Goal: Task Accomplishment & Management: Complete application form

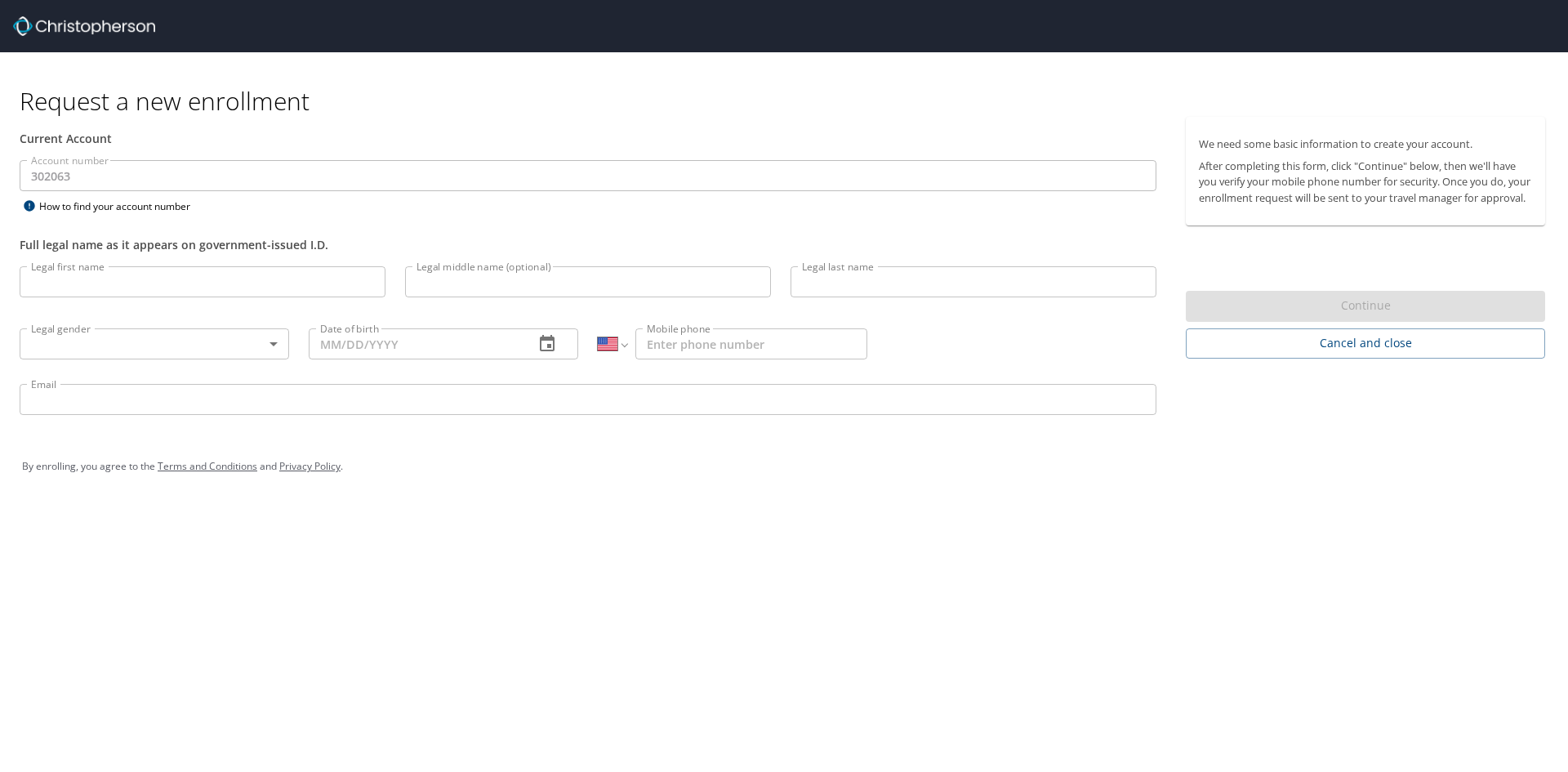
select select "US"
click at [177, 292] on input "Legal first name" at bounding box center [203, 282] width 366 height 31
type input "[PERSON_NAME]"
click at [495, 281] on input "Legal middle name (optional)" at bounding box center [588, 282] width 366 height 31
type input "[PERSON_NAME]"
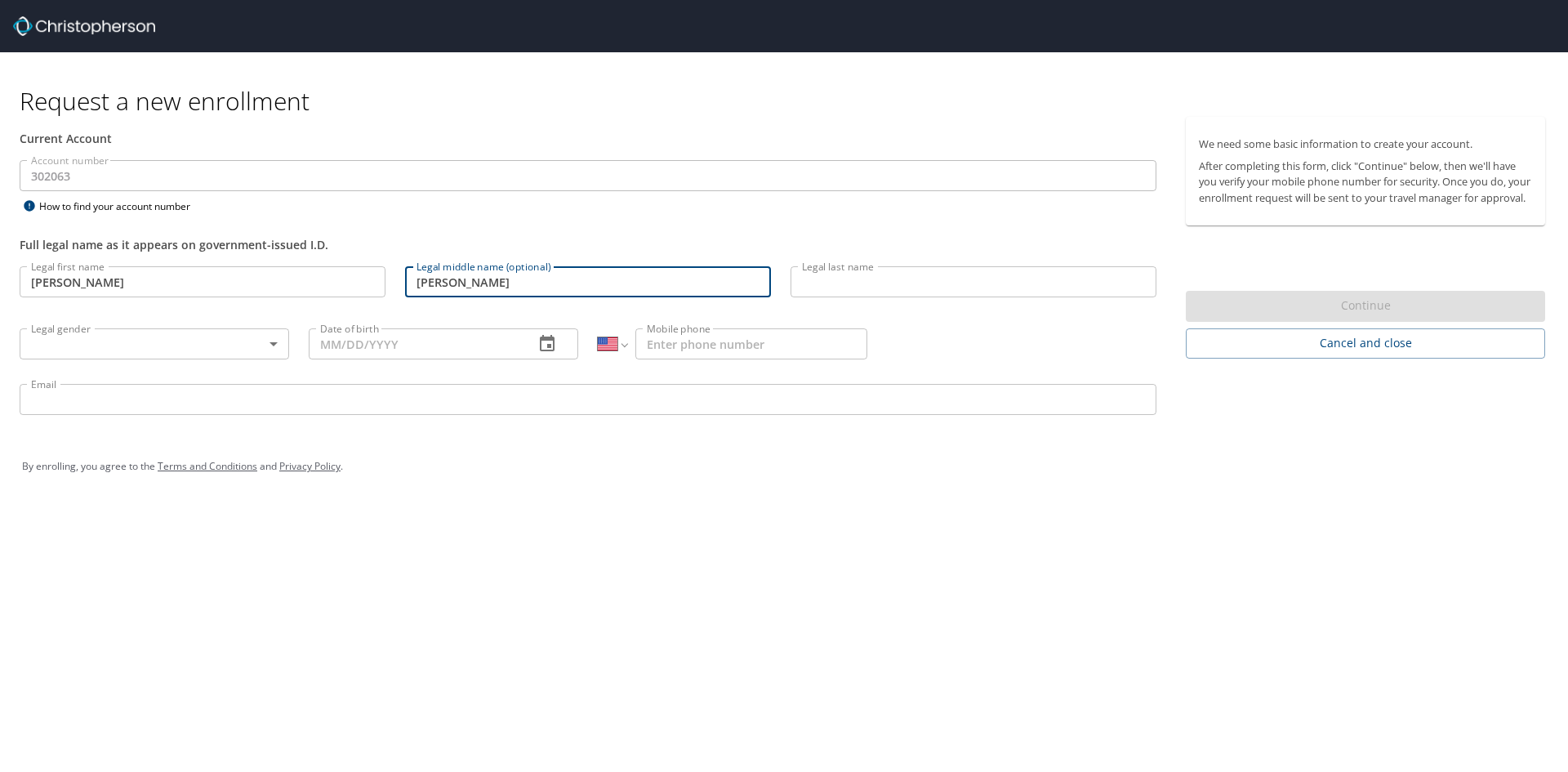
click at [824, 292] on input "Legal last name" at bounding box center [974, 282] width 366 height 31
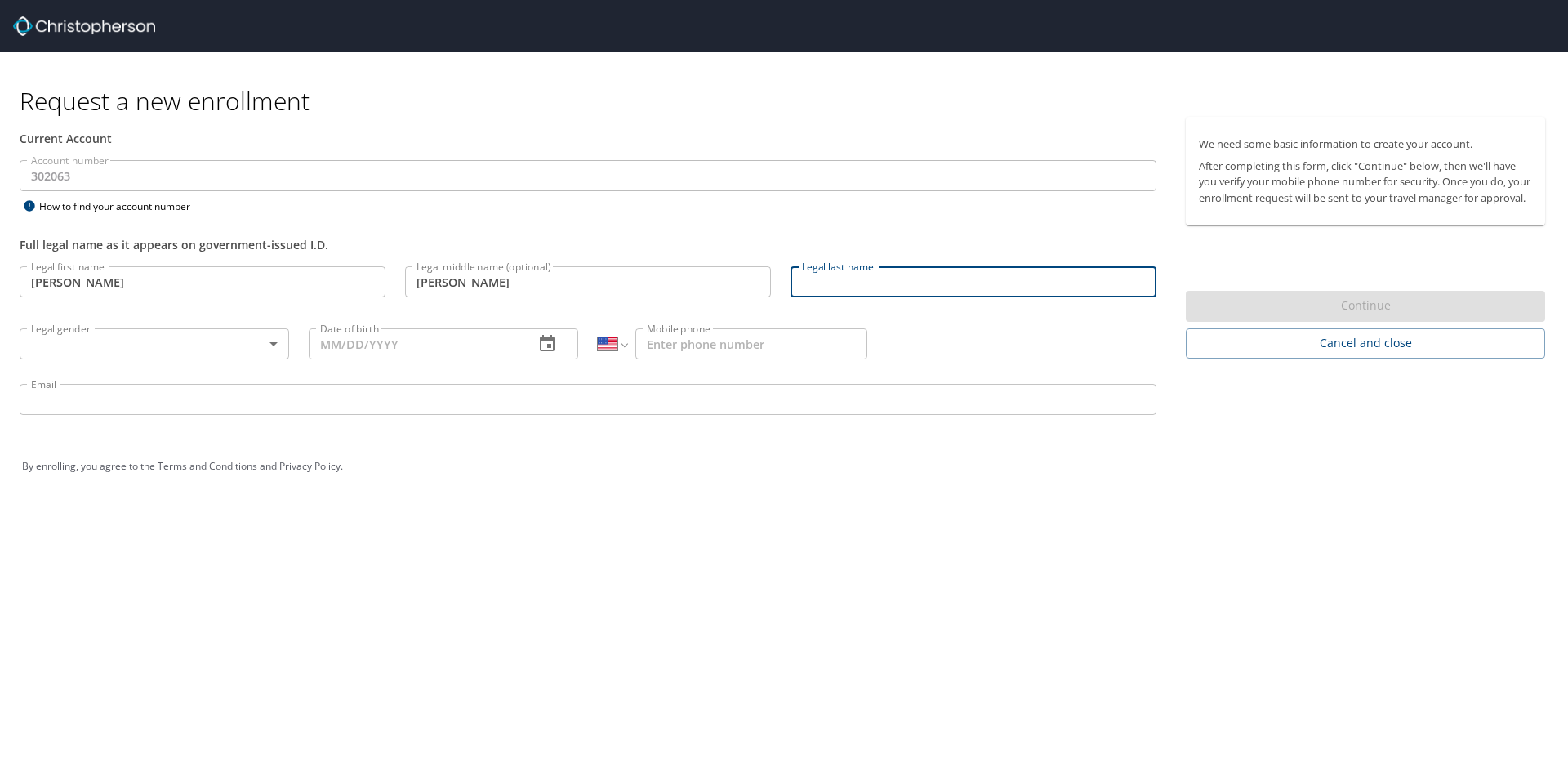
type input "[PERSON_NAME]"
click at [69, 342] on body "Request a new enrollment Current Account Account number 302063 Account number H…" at bounding box center [784, 386] width 1568 height 772
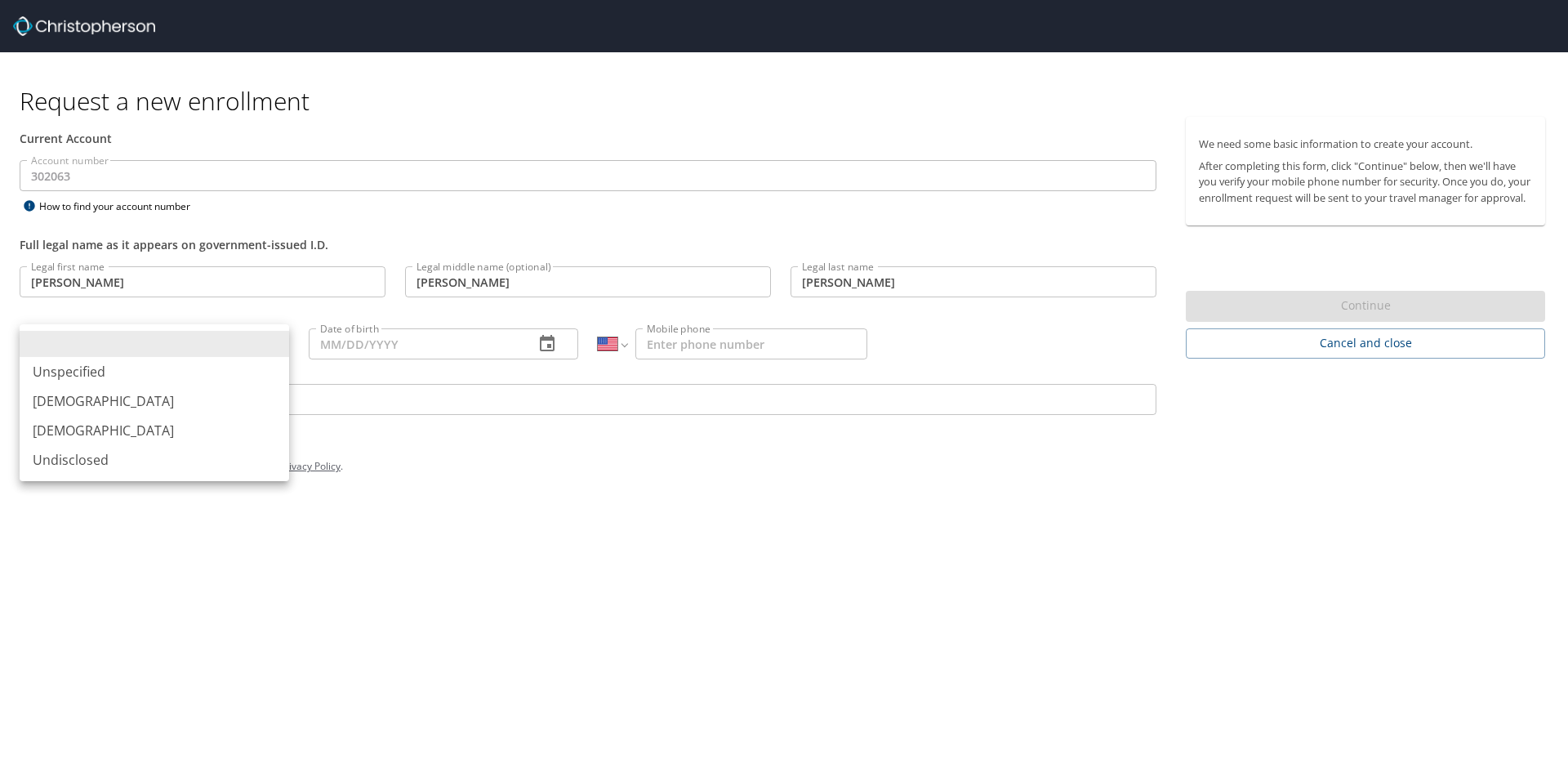
click at [70, 399] on li "[DEMOGRAPHIC_DATA]" at bounding box center [154, 401] width 269 height 29
type input "[DEMOGRAPHIC_DATA]"
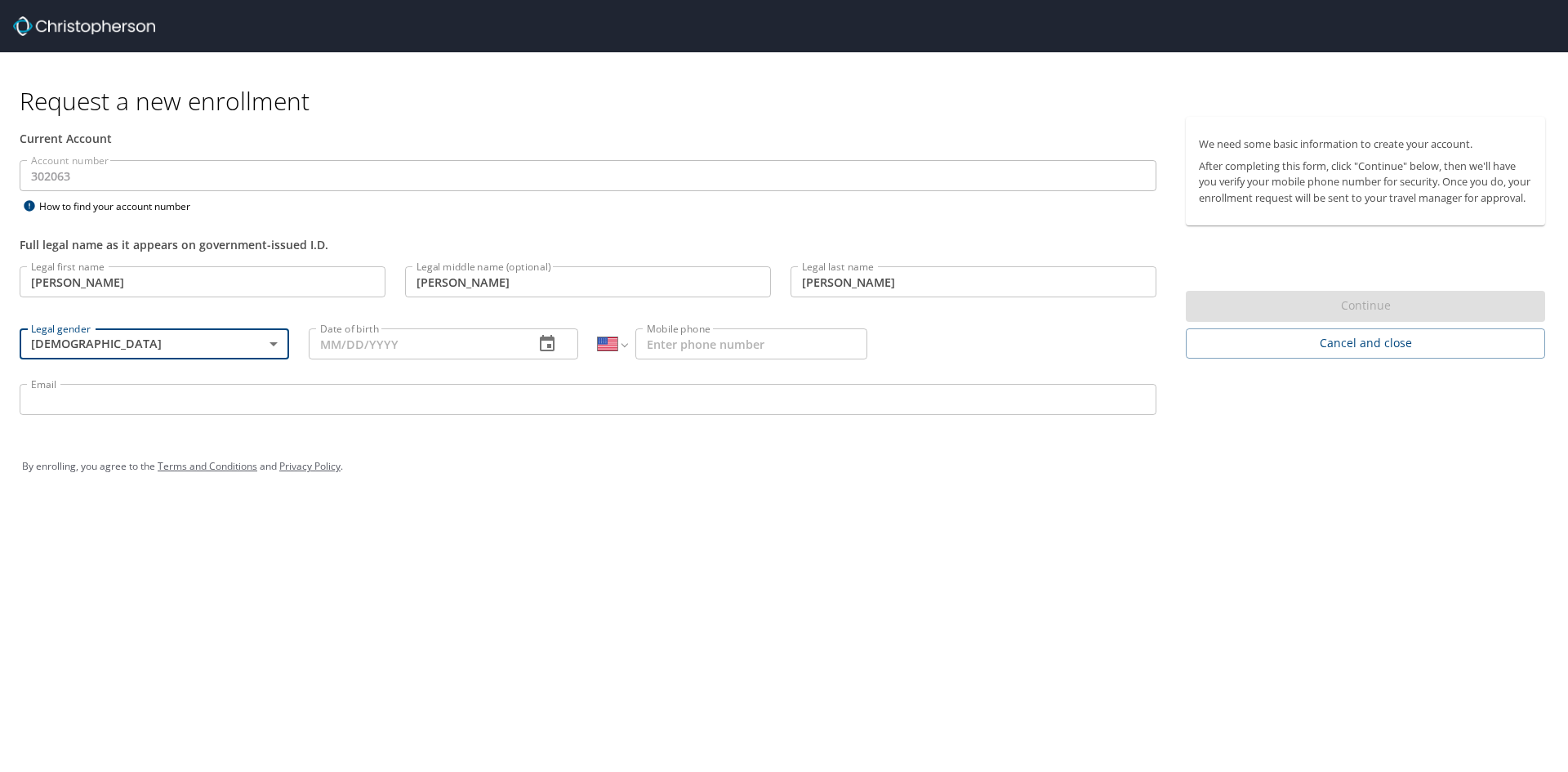
click at [804, 347] on input "Mobile phone" at bounding box center [751, 344] width 232 height 31
type input "[PHONE_NUMBER]"
click at [379, 349] on input "Date of birth" at bounding box center [414, 344] width 212 height 31
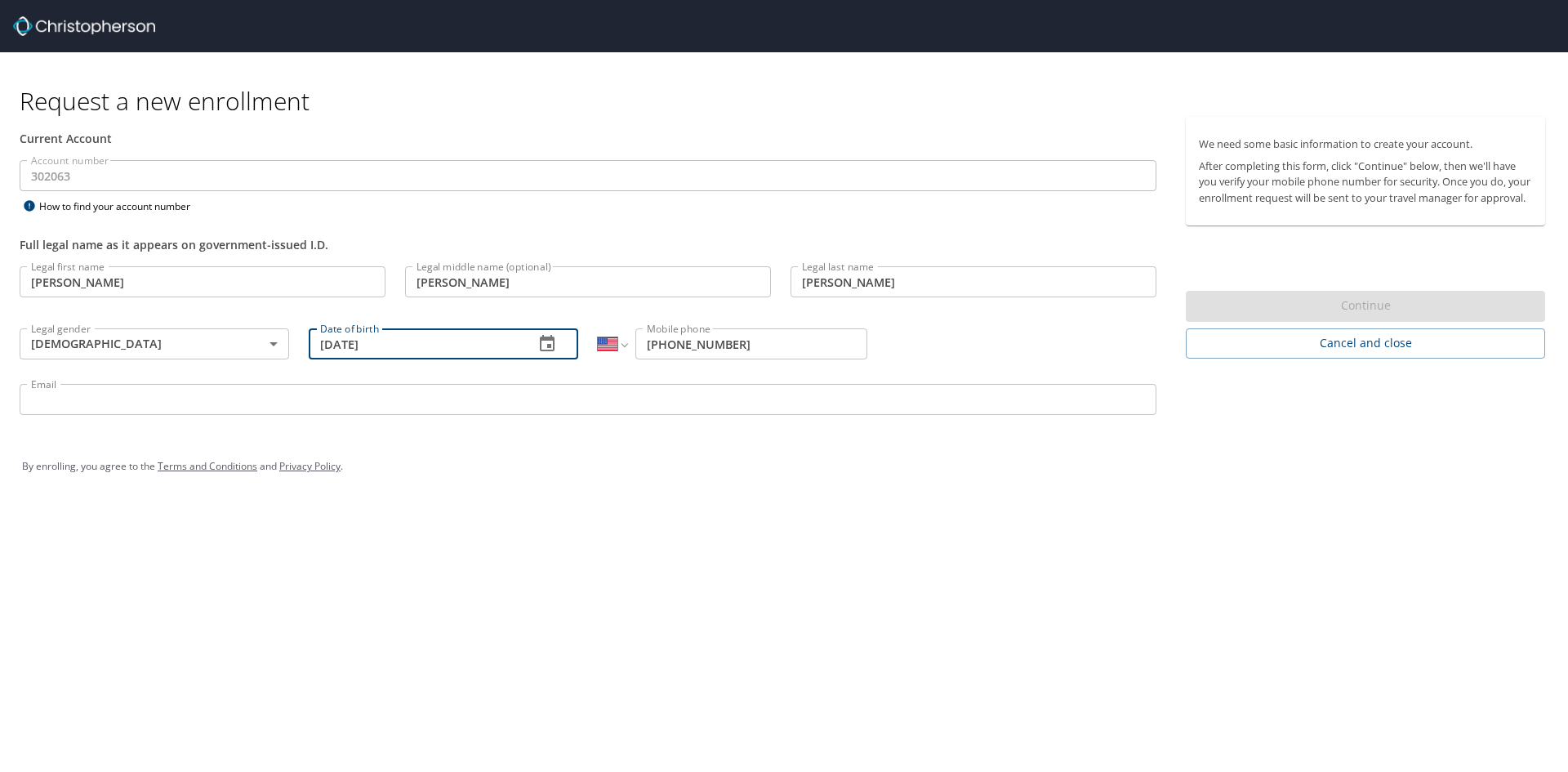
type input "[DATE]"
click at [250, 401] on input "Email" at bounding box center [588, 399] width 1137 height 31
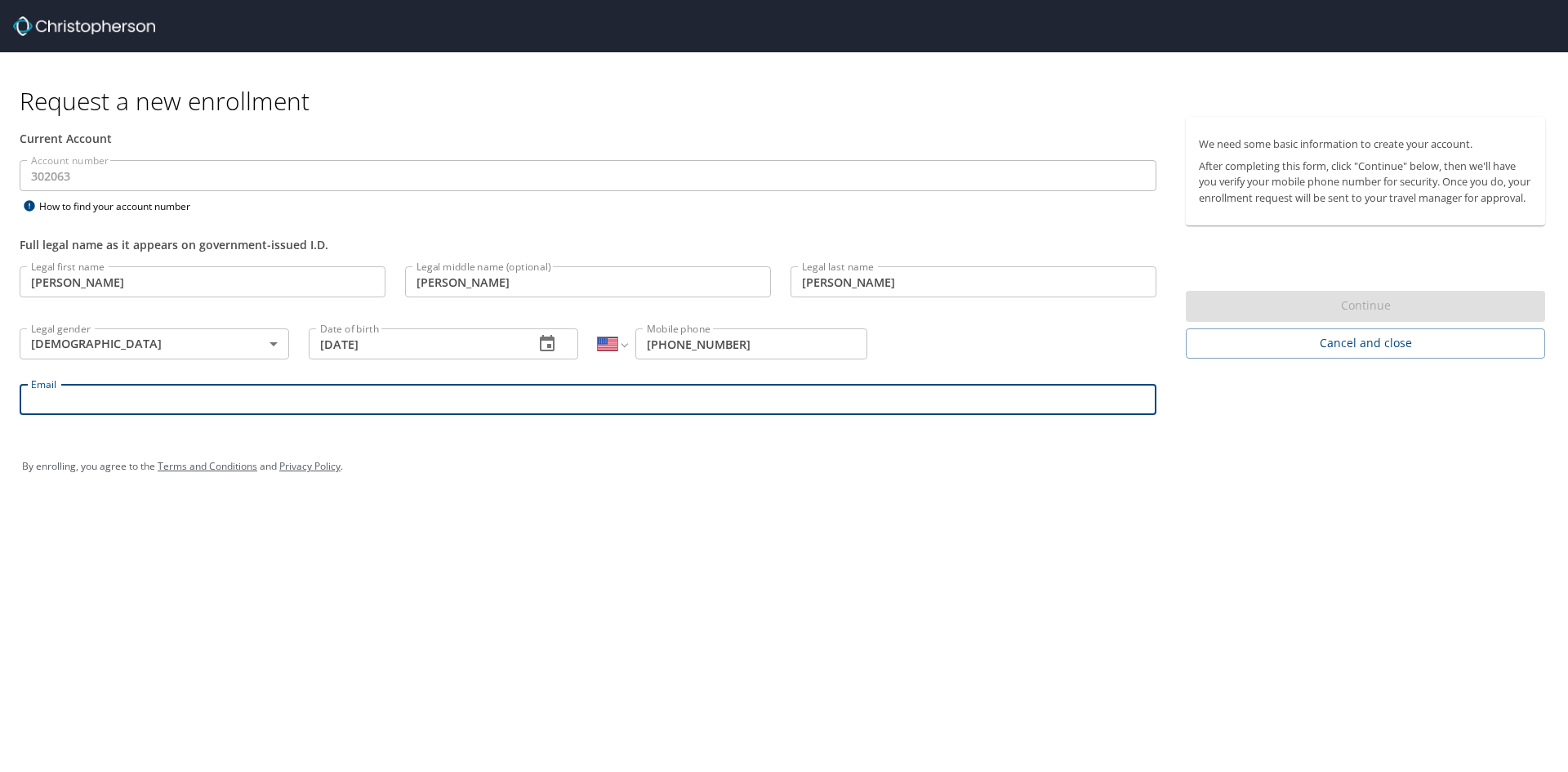
type input "[PERSON_NAME][EMAIL_ADDRESS][PERSON_NAME][DOMAIN_NAME][US_STATE]"
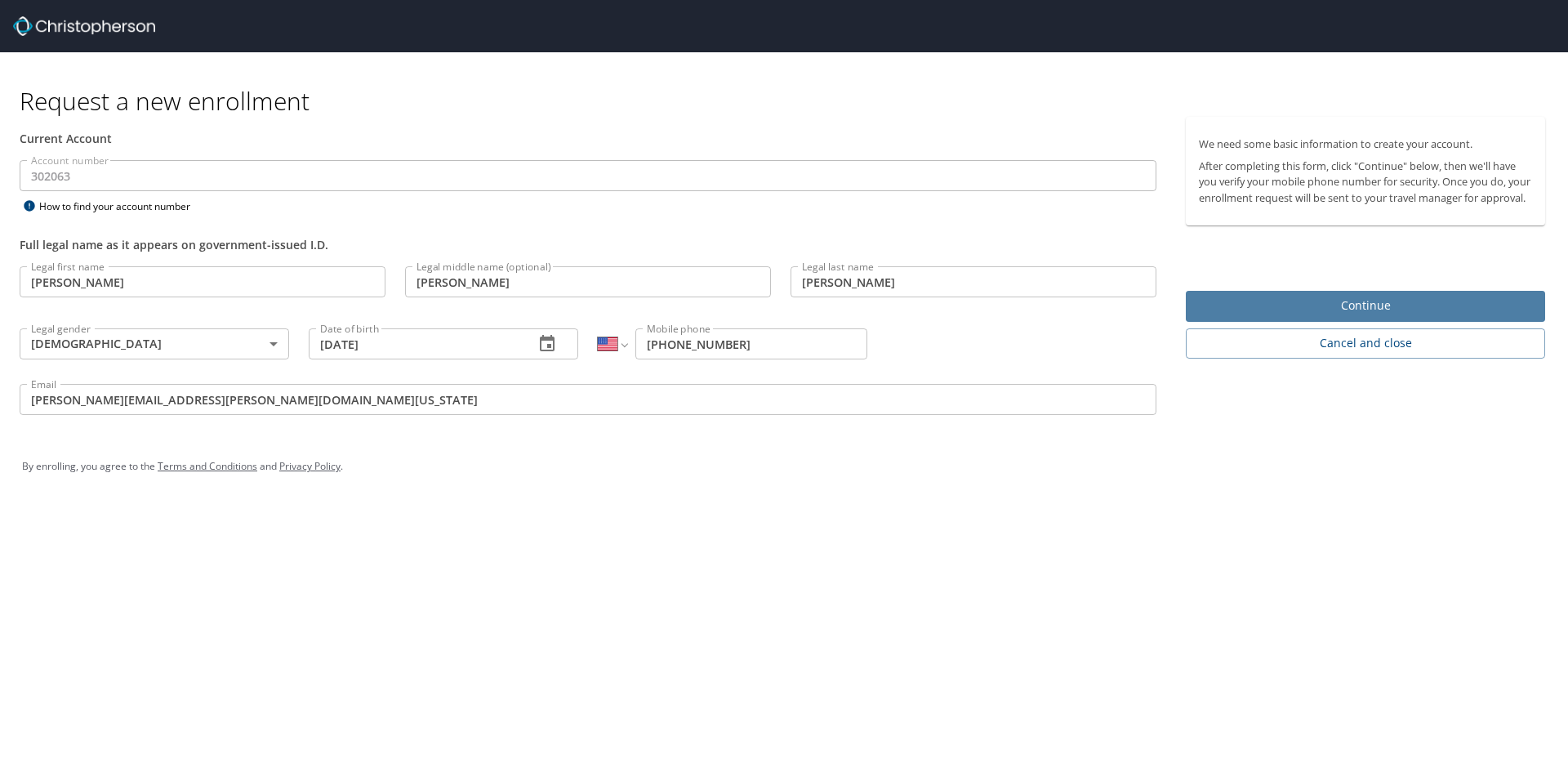
click at [1370, 316] on span "Continue" at bounding box center [1365, 306] width 334 height 21
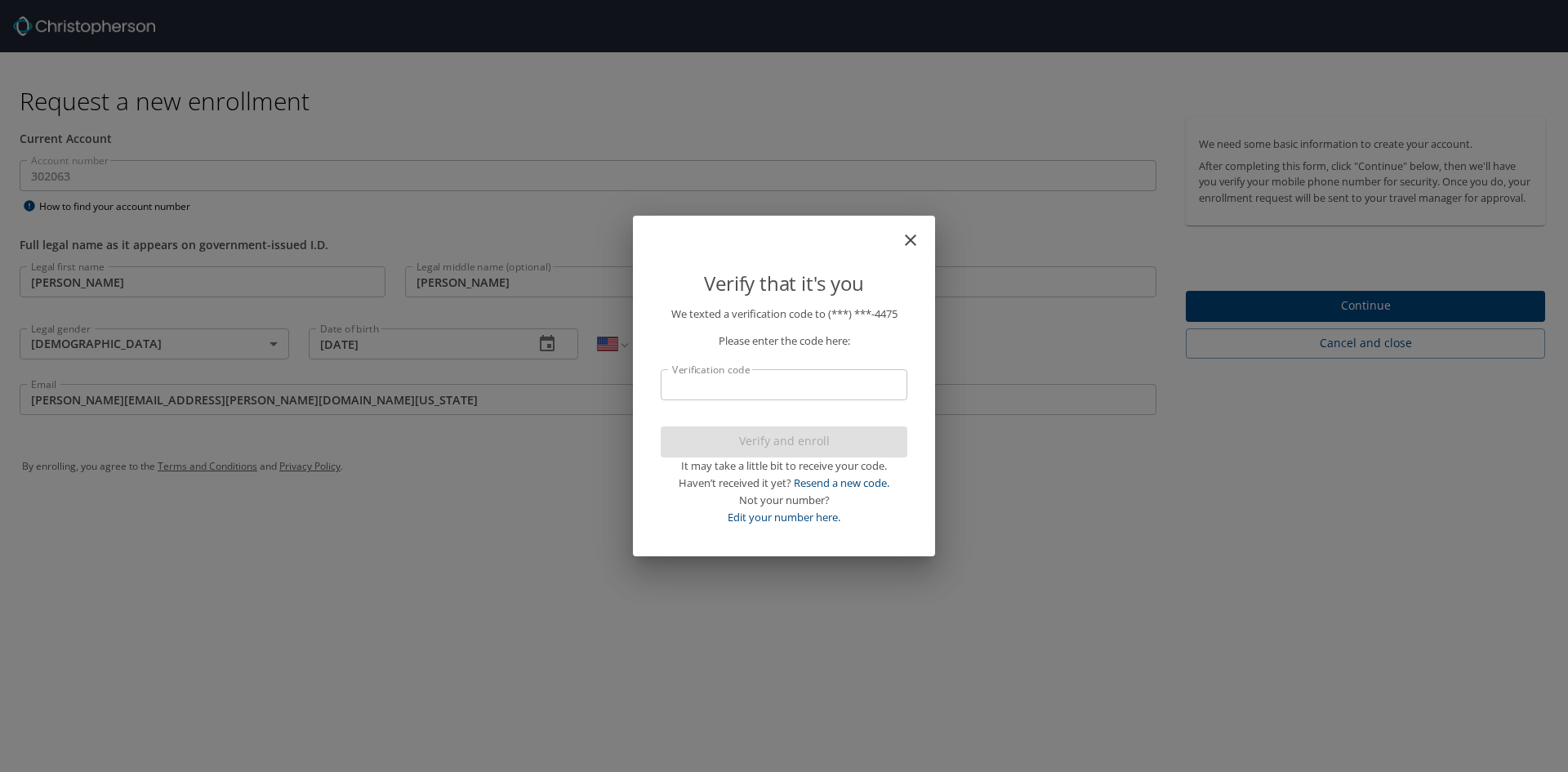
click at [779, 373] on input "Verification code" at bounding box center [784, 385] width 247 height 31
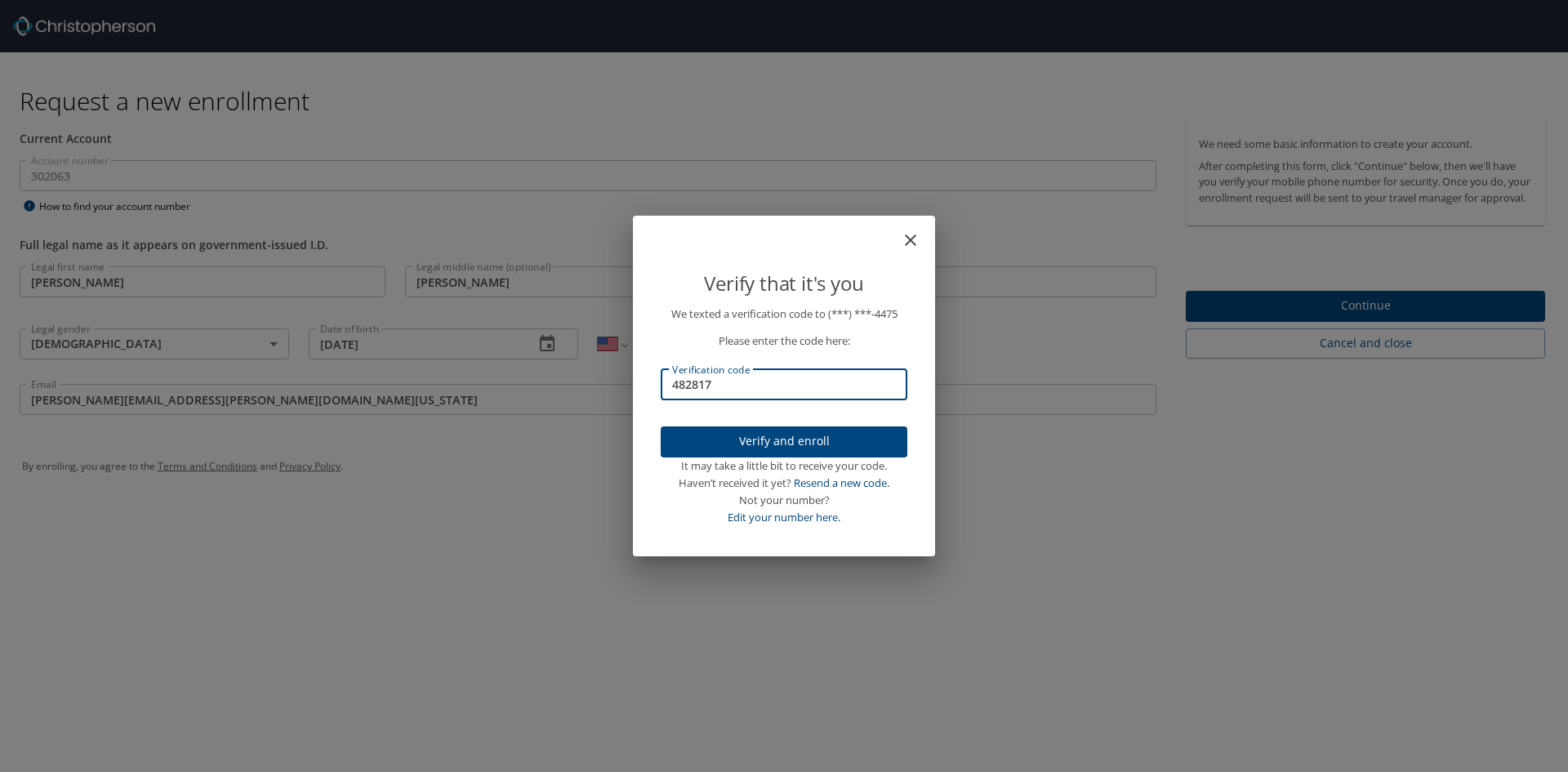
type input "482817"
click at [768, 449] on span "Verify and enroll" at bounding box center [784, 442] width 221 height 21
